Goal: Task Accomplishment & Management: Use online tool/utility

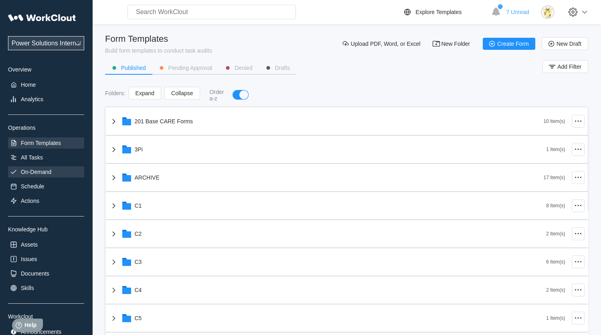
click at [61, 172] on div "On-Demand" at bounding box center [46, 171] width 76 height 11
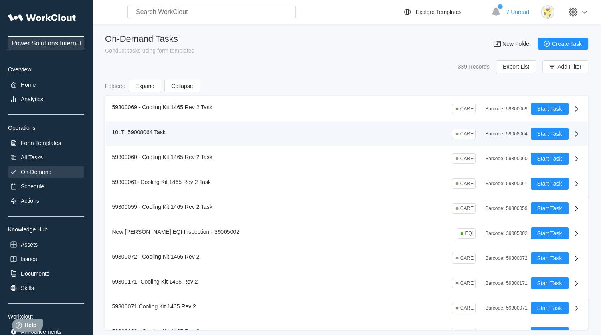
click at [181, 126] on div "10LT_59008064 Task CARE Barcode : 59008064 Start Task" at bounding box center [347, 133] width 482 height 25
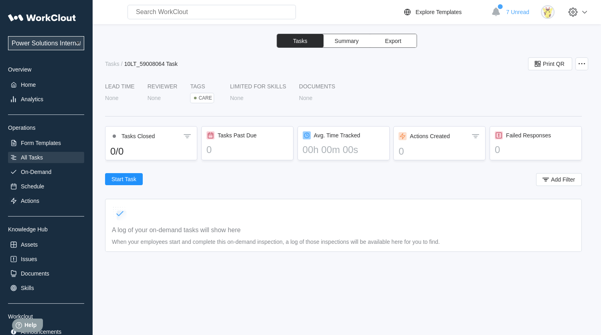
click at [50, 157] on div "All Tasks" at bounding box center [46, 157] width 76 height 11
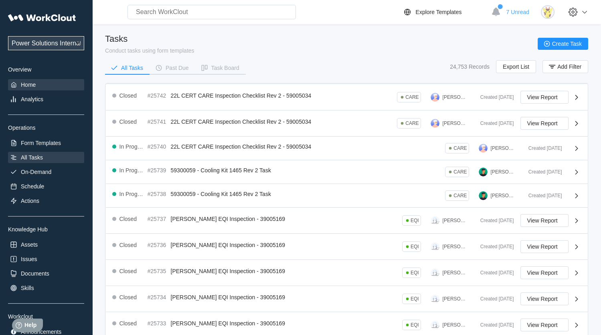
click at [39, 89] on div "Home" at bounding box center [46, 84] width 76 height 11
